Goal: Information Seeking & Learning: Find contact information

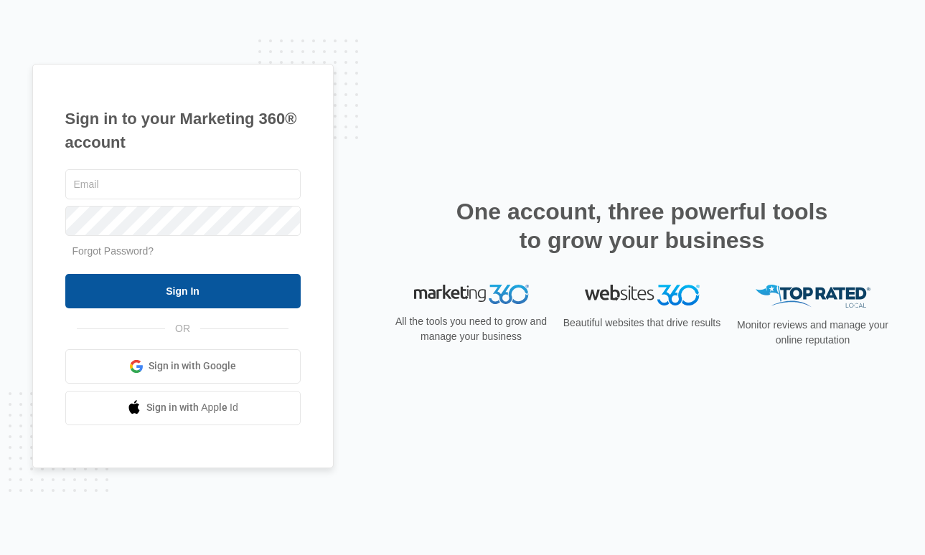
type input "[PERSON_NAME][EMAIL_ADDRESS][DOMAIN_NAME]"
click at [194, 288] on input "Sign In" at bounding box center [182, 291] width 235 height 34
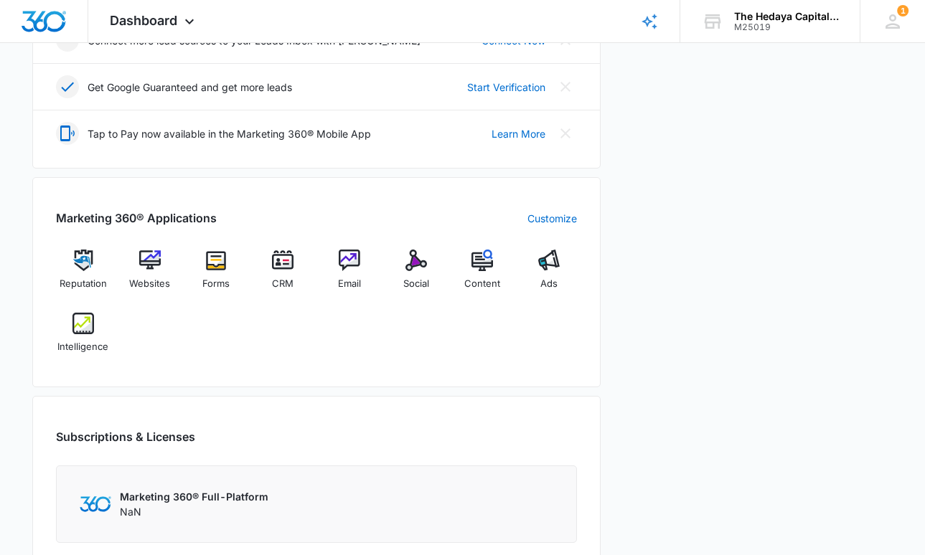
scroll to position [435, 0]
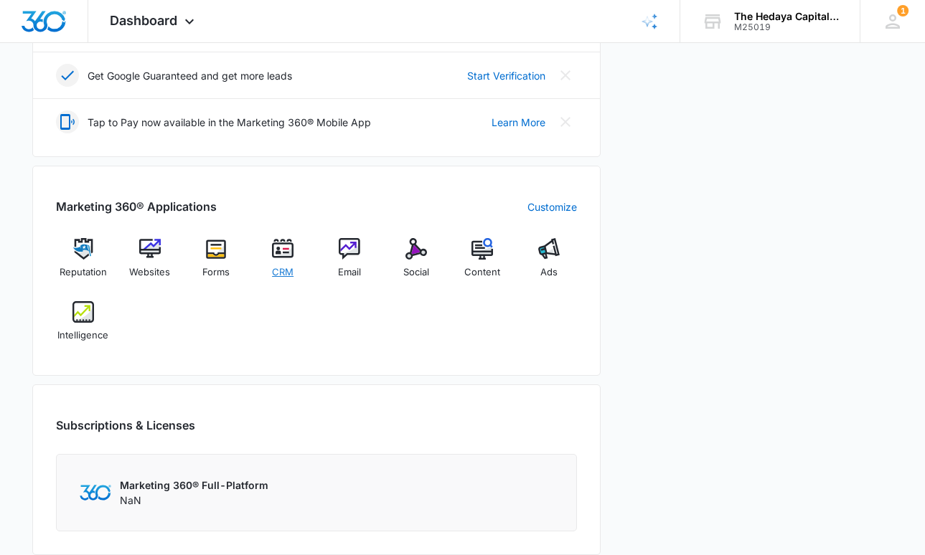
click at [280, 246] on img at bounding box center [283, 249] width 22 height 22
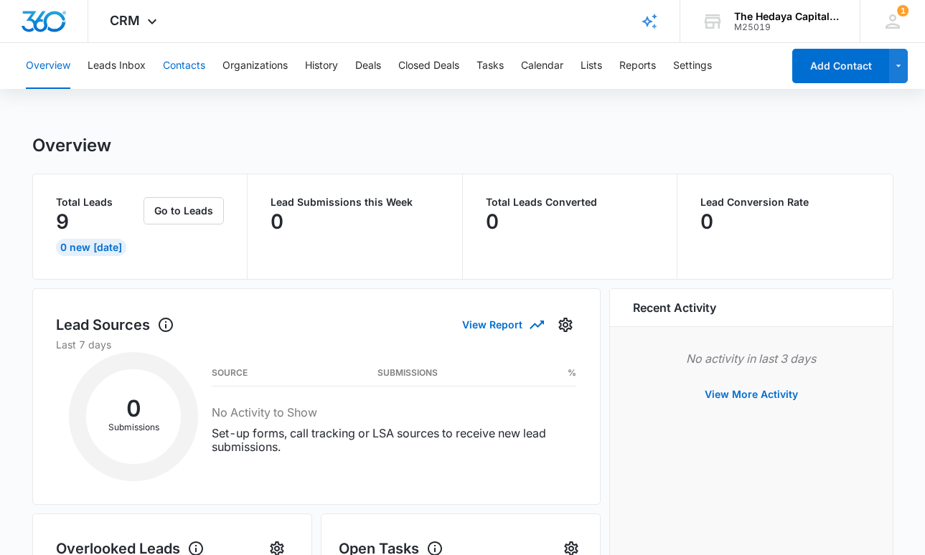
click at [179, 65] on button "Contacts" at bounding box center [184, 66] width 42 height 46
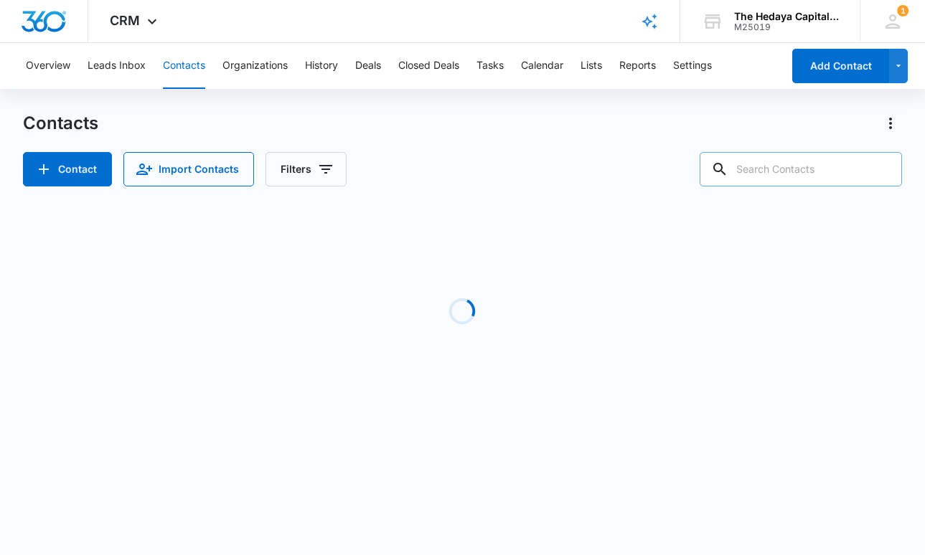
click at [807, 168] on input "text" at bounding box center [801, 169] width 202 height 34
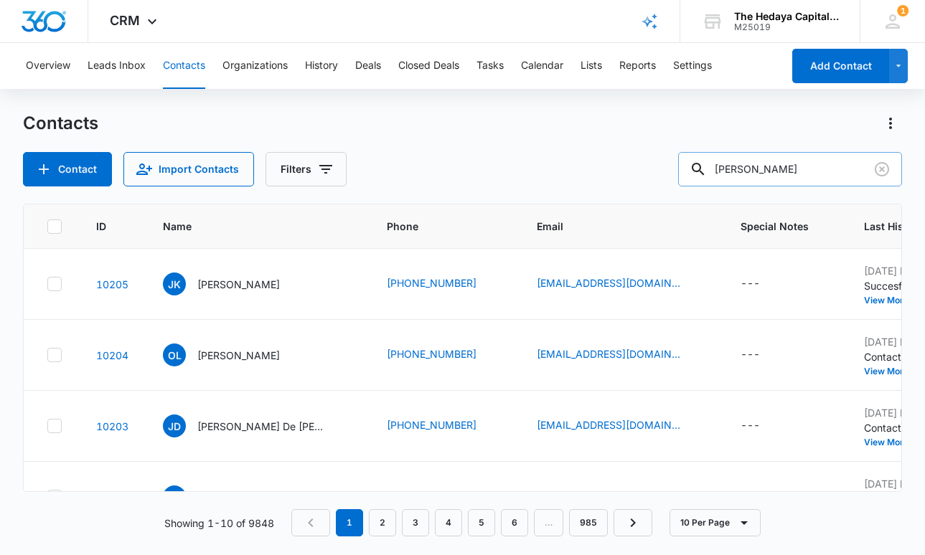
type input "[PERSON_NAME]"
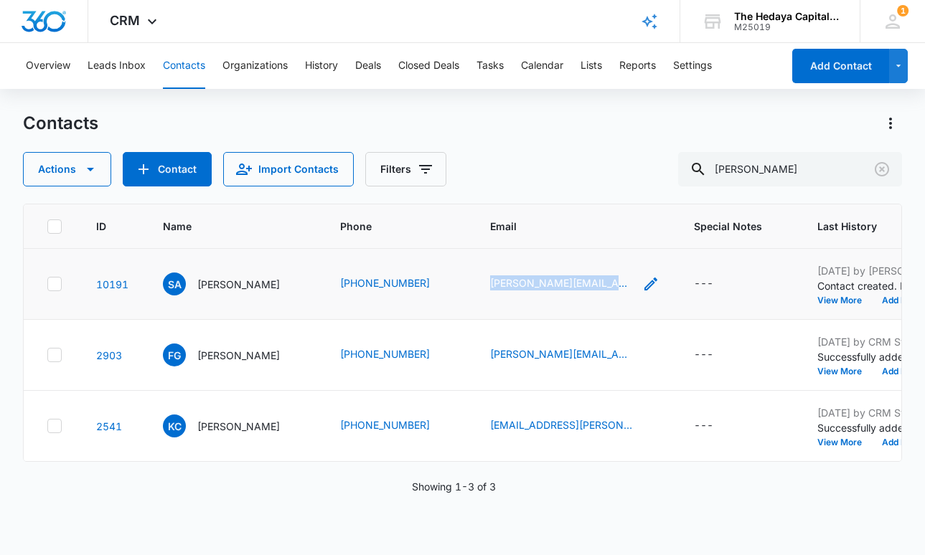
drag, startPoint x: 469, startPoint y: 286, endPoint x: 602, endPoint y: 291, distance: 132.9
click at [602, 291] on td "[PERSON_NAME][EMAIL_ADDRESS][PERSON_NAME][PERSON_NAME][DOMAIN_NAME]" at bounding box center [575, 284] width 204 height 71
copy link "[PERSON_NAME][EMAIL_ADDRESS][PERSON_NAME][PERSON_NAME][DOMAIN_NAME]"
click at [568, 287] on link "[PERSON_NAME][EMAIL_ADDRESS][PERSON_NAME][PERSON_NAME][DOMAIN_NAME]" at bounding box center [562, 283] width 144 height 15
drag, startPoint x: 473, startPoint y: 281, endPoint x: 599, endPoint y: 278, distance: 126.3
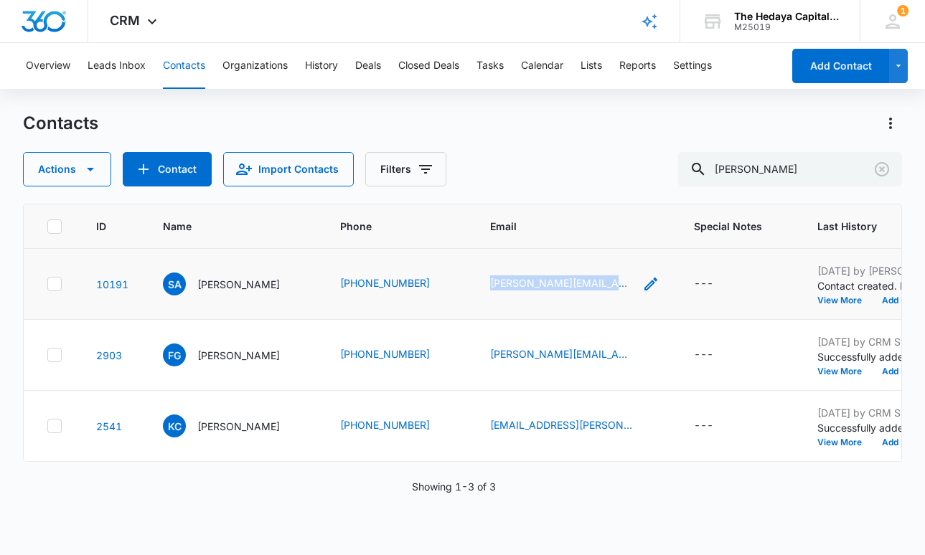
click at [599, 278] on td "[PERSON_NAME][EMAIL_ADDRESS][PERSON_NAME][PERSON_NAME][DOMAIN_NAME]" at bounding box center [575, 284] width 204 height 71
copy link "[PERSON_NAME][EMAIL_ADDRESS][PERSON_NAME][PERSON_NAME][DOMAIN_NAME]"
